Goal: Navigation & Orientation: Understand site structure

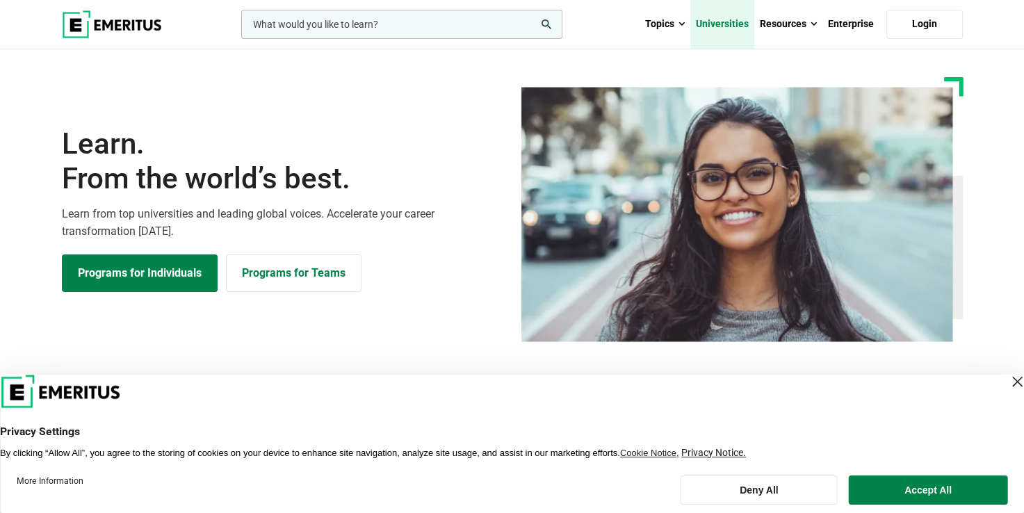
click at [726, 22] on link "Universities" at bounding box center [722, 24] width 64 height 49
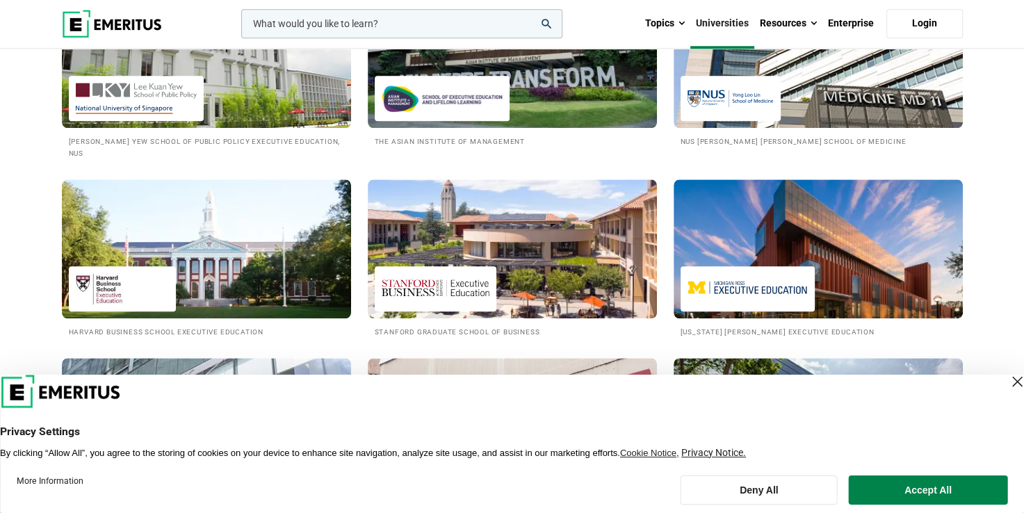
scroll to position [1668, 0]
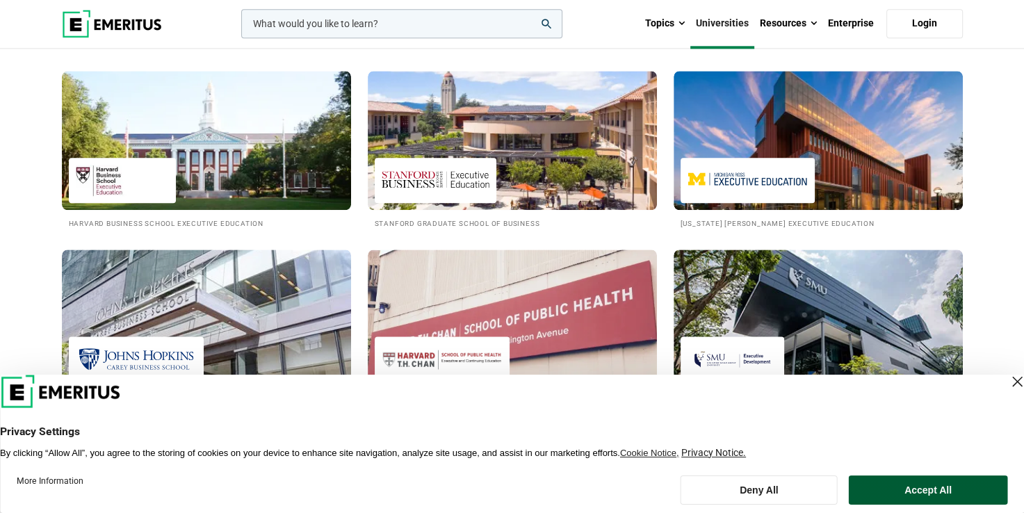
click at [935, 485] on button "Accept All" at bounding box center [928, 489] width 158 height 29
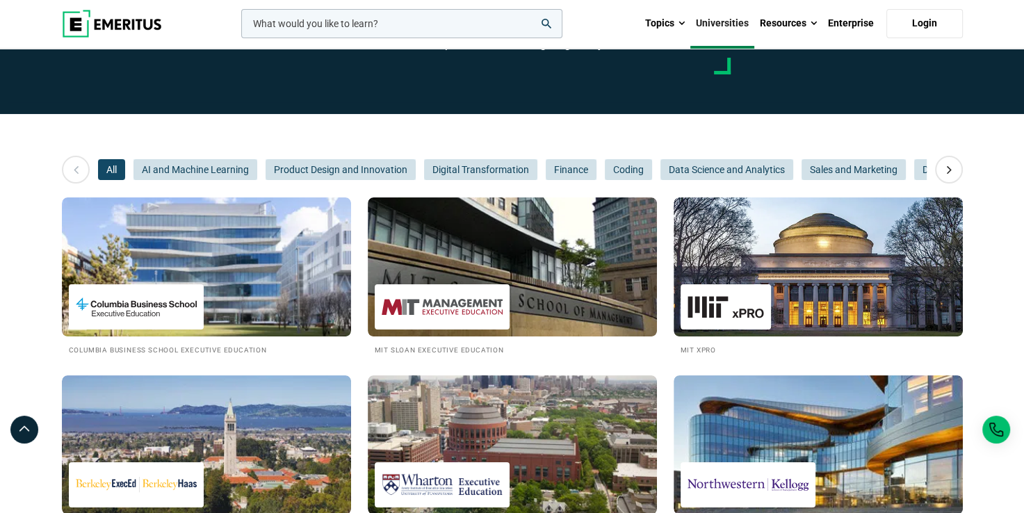
scroll to position [0, 0]
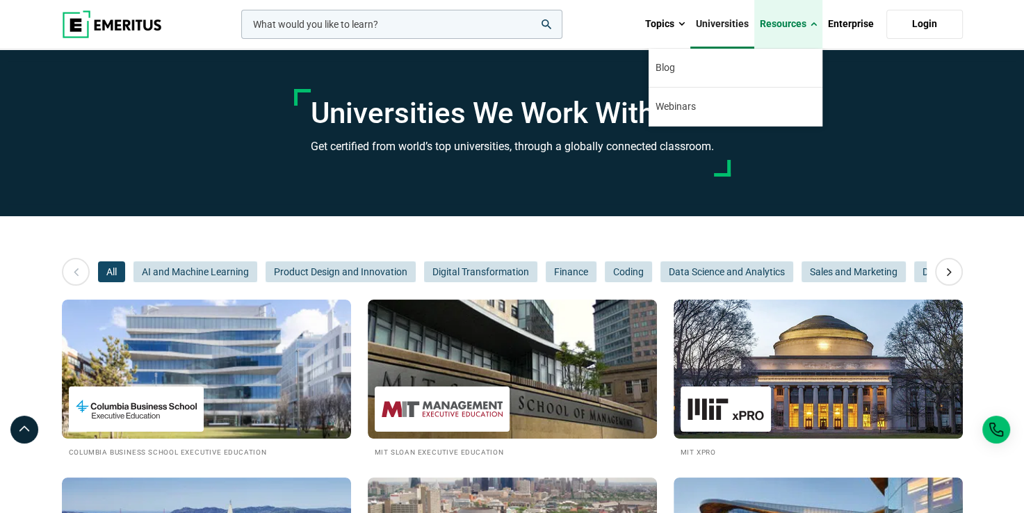
click at [803, 22] on link "Resources" at bounding box center [788, 24] width 68 height 49
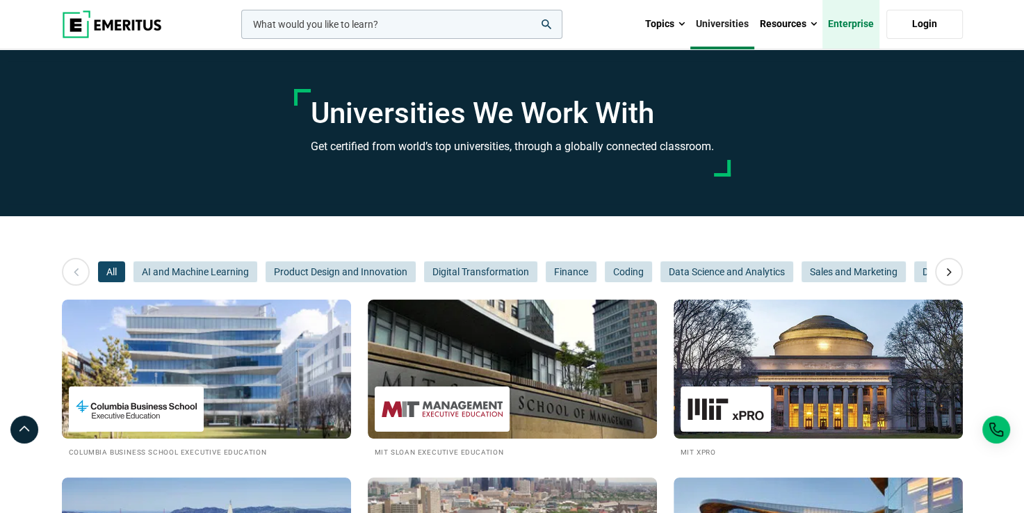
click at [864, 19] on link "Enterprise" at bounding box center [850, 24] width 57 height 49
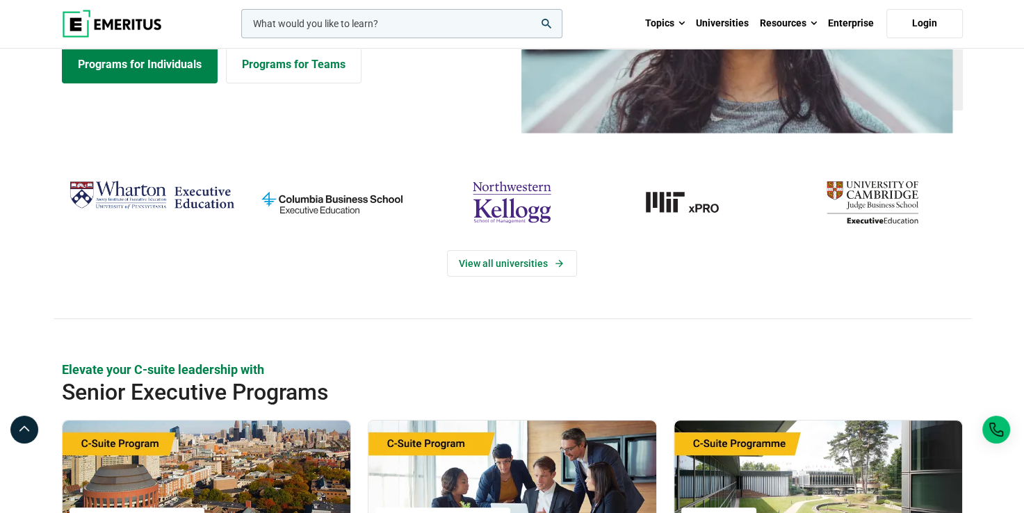
scroll to position [486, 0]
